Goal: Find specific page/section: Find specific page/section

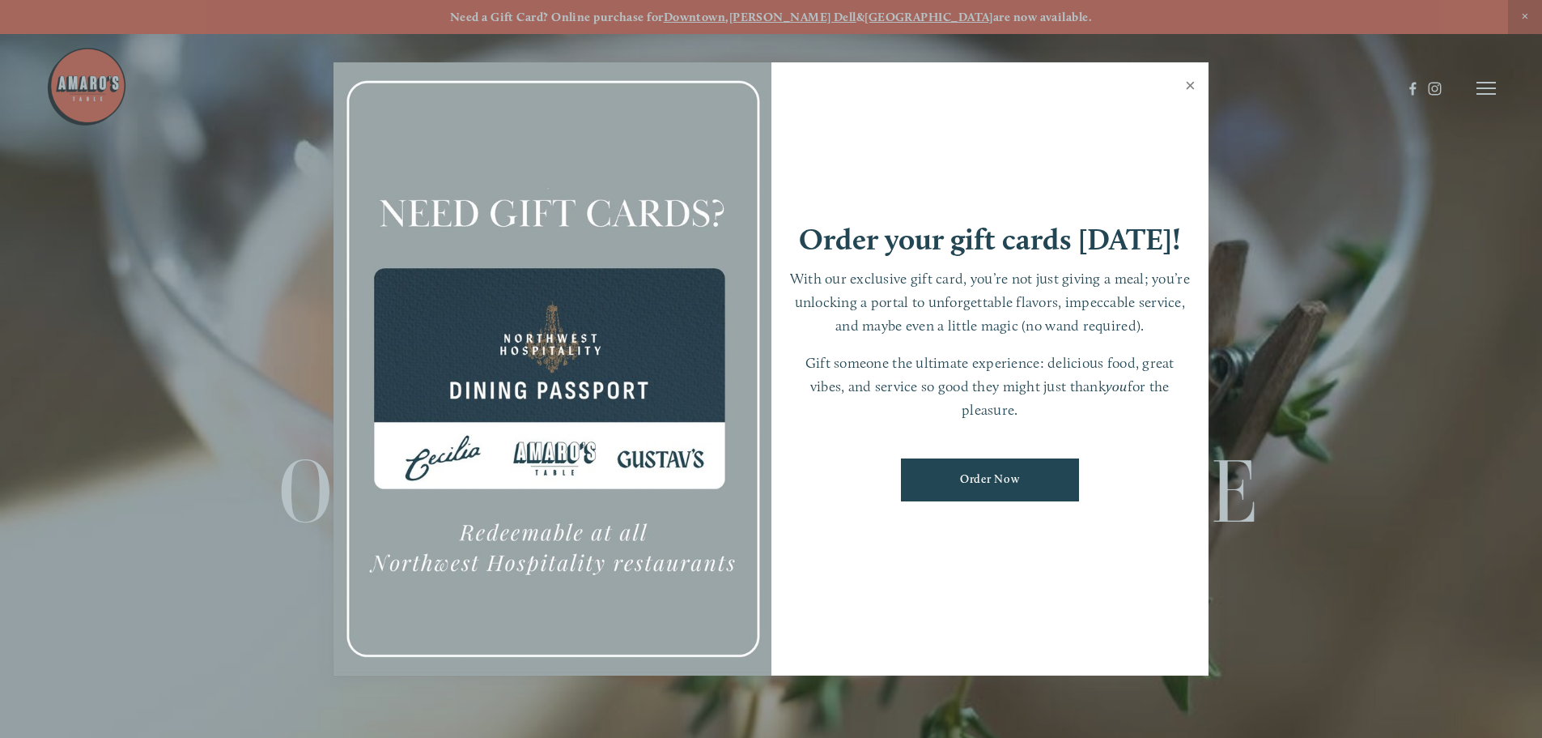
click at [1191, 82] on link "Close" at bounding box center [1191, 87] width 32 height 45
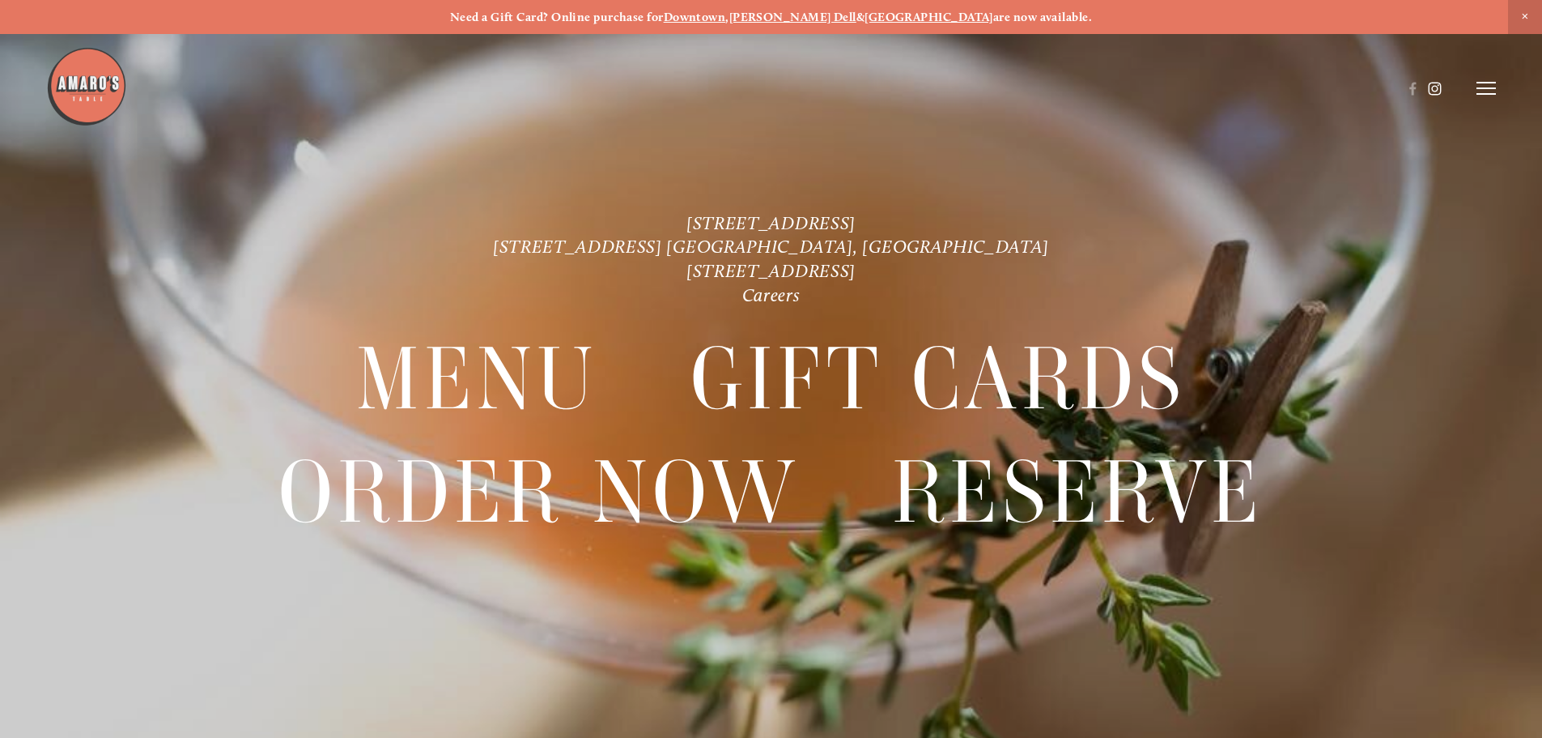
click at [1436, 85] on use at bounding box center [1435, 88] width 28 height 28
click at [1486, 80] on header "Menu Order Now Visit Gallery 0" at bounding box center [771, 88] width 1450 height 177
click at [1486, 82] on icon at bounding box center [1486, 88] width 19 height 15
click at [1142, 87] on span "Menu" at bounding box center [1146, 87] width 33 height 15
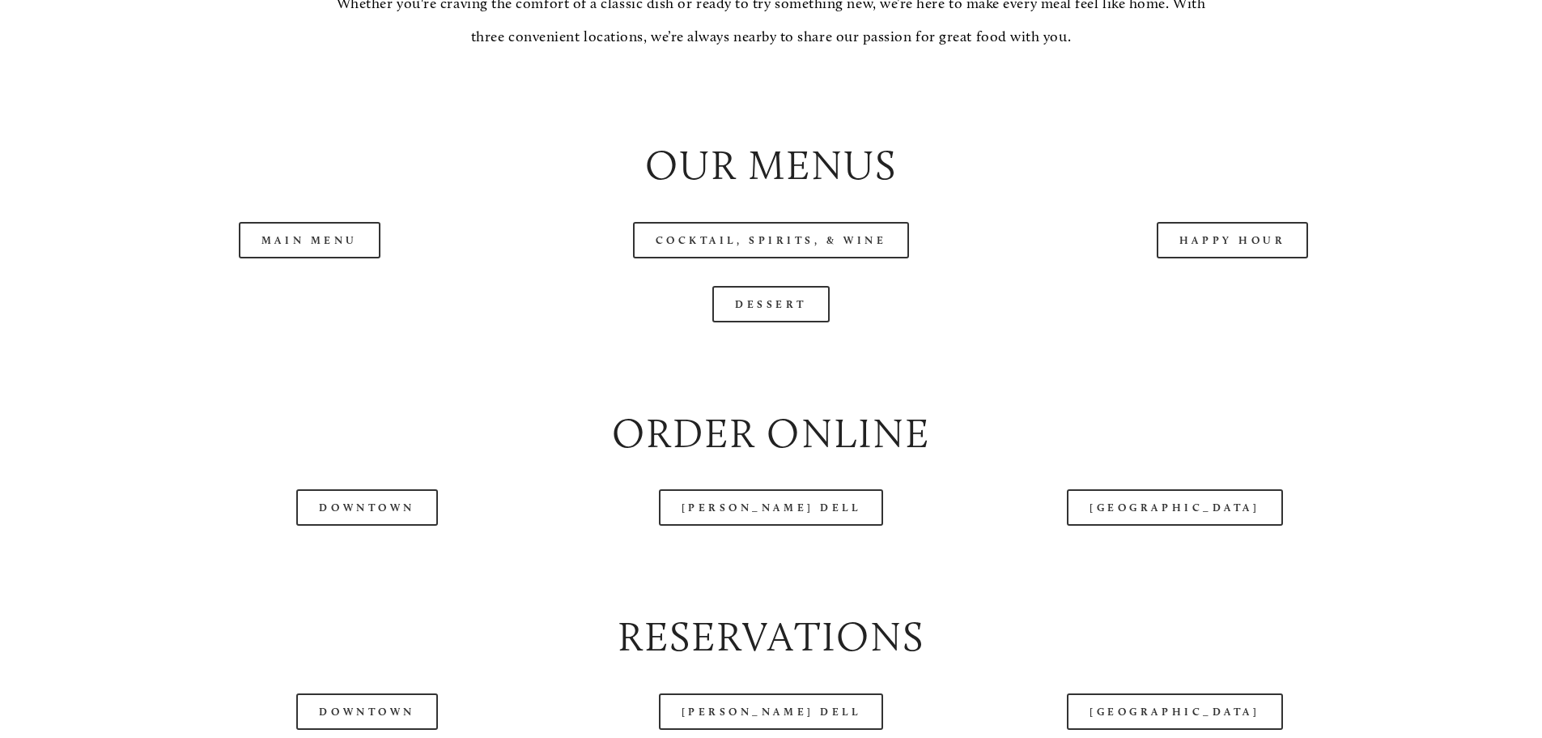
scroll to position [1862, 0]
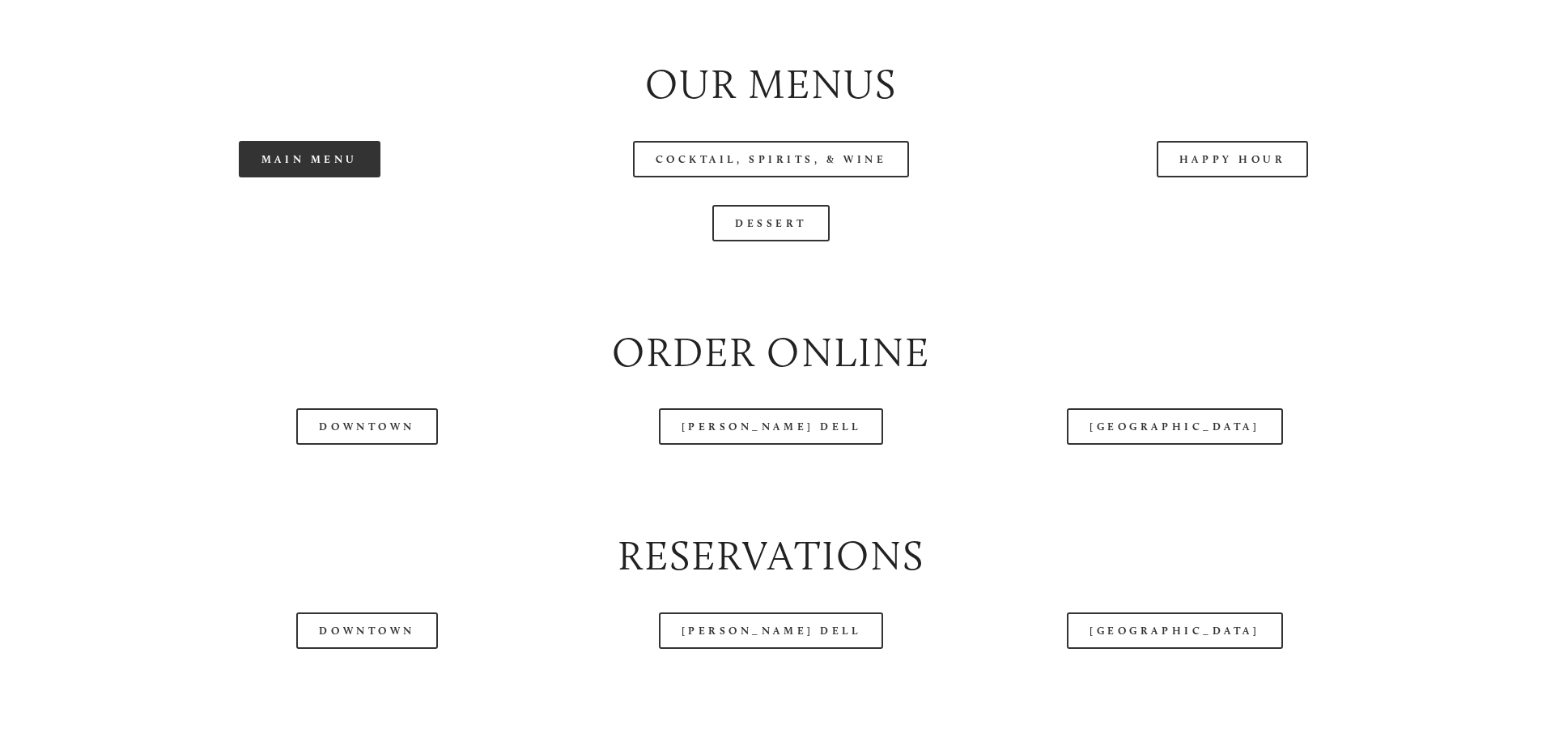
click at [337, 177] on link "Main Menu" at bounding box center [310, 159] width 142 height 36
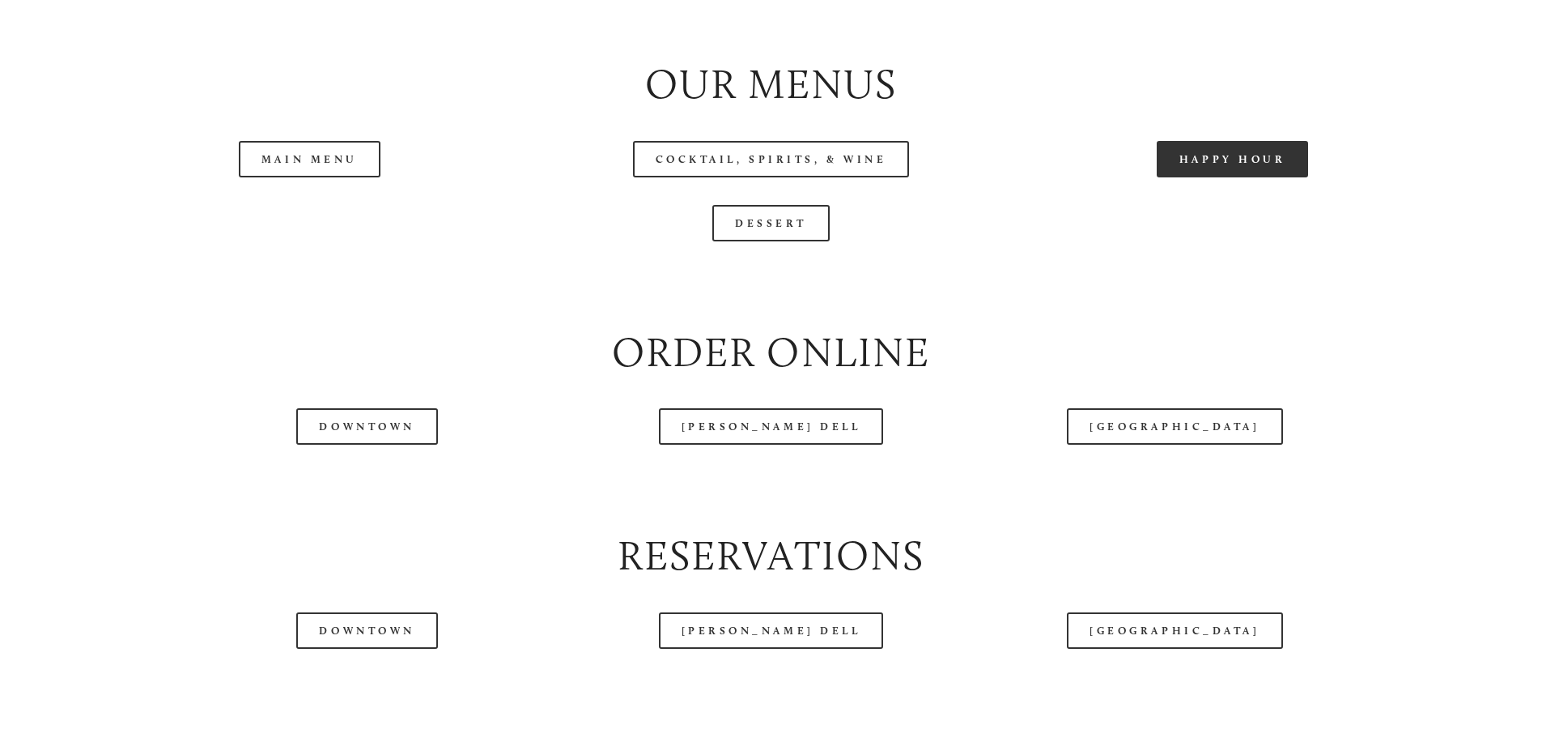
click at [1237, 177] on link "Happy Hour" at bounding box center [1233, 159] width 152 height 36
